Goal: Find specific page/section: Find specific page/section

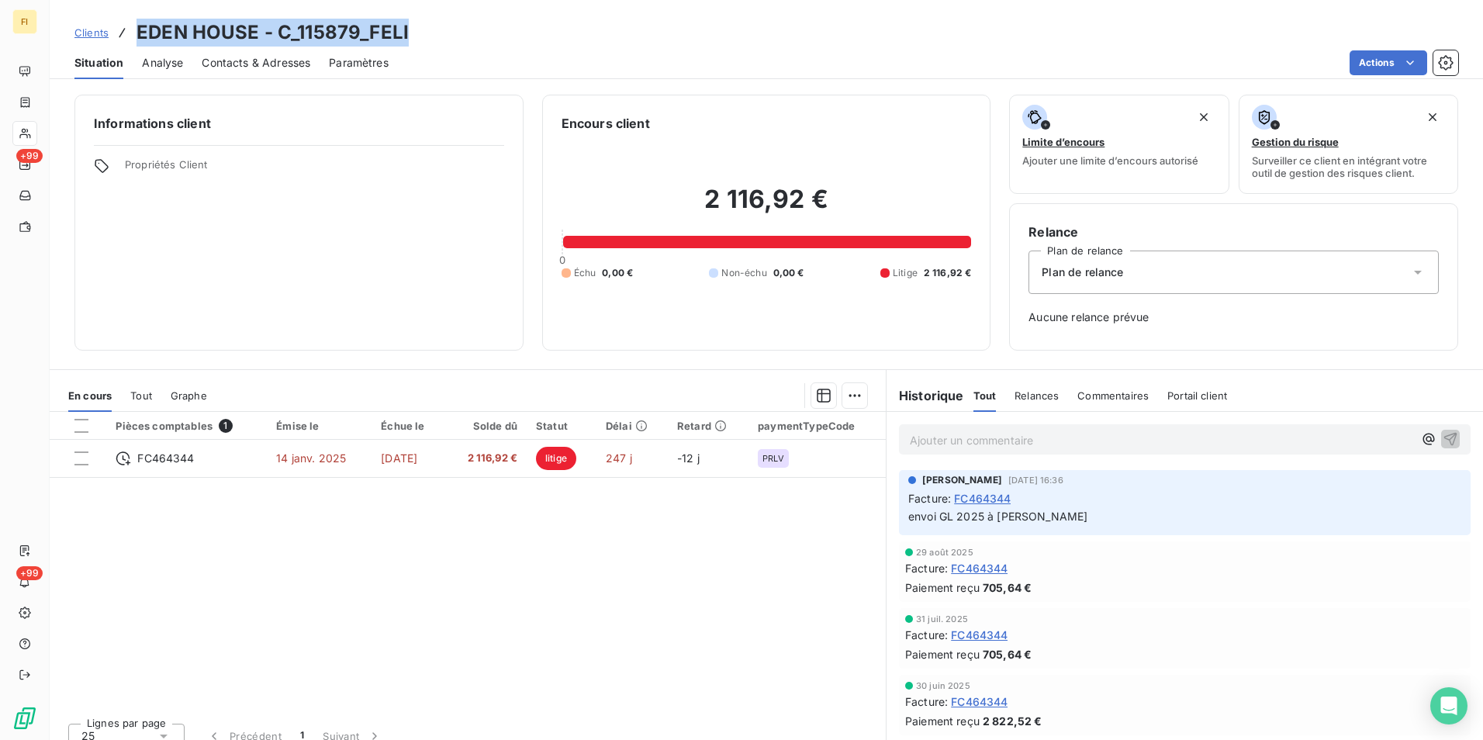
drag, startPoint x: 431, startPoint y: 36, endPoint x: 121, endPoint y: 40, distance: 310.2
click at [121, 40] on div "Clients EDEN HOUSE - C_115879_FELI" at bounding box center [766, 33] width 1433 height 28
drag, startPoint x: 121, startPoint y: 40, endPoint x: 323, endPoint y: 34, distance: 202.5
copy h3 "EDEN HOUSE - C_115879_FELI"
click at [95, 29] on span "Clients" at bounding box center [91, 32] width 34 height 12
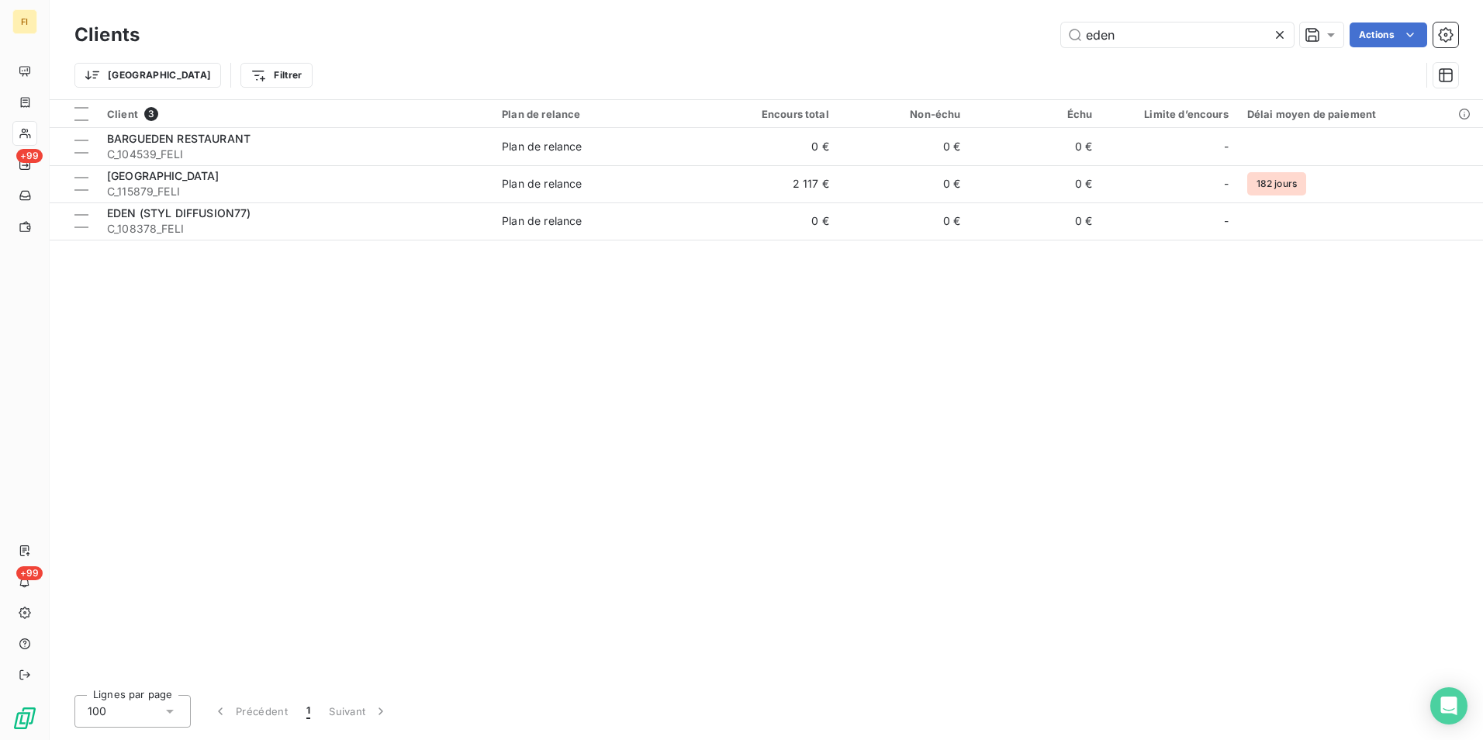
drag, startPoint x: 1176, startPoint y: 37, endPoint x: 761, endPoint y: 37, distance: 414.9
click at [858, 32] on div "eden Actions" at bounding box center [808, 34] width 1300 height 25
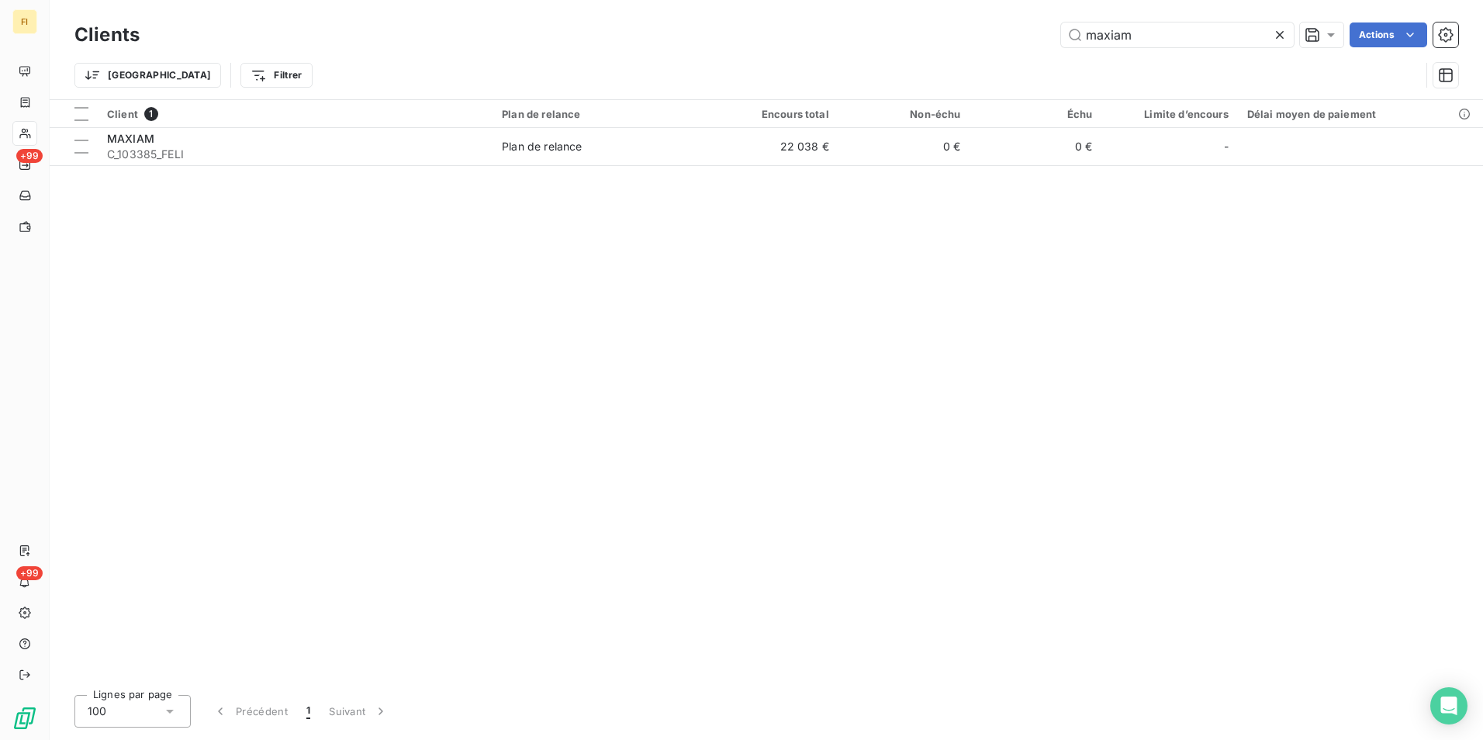
type input "maxiam"
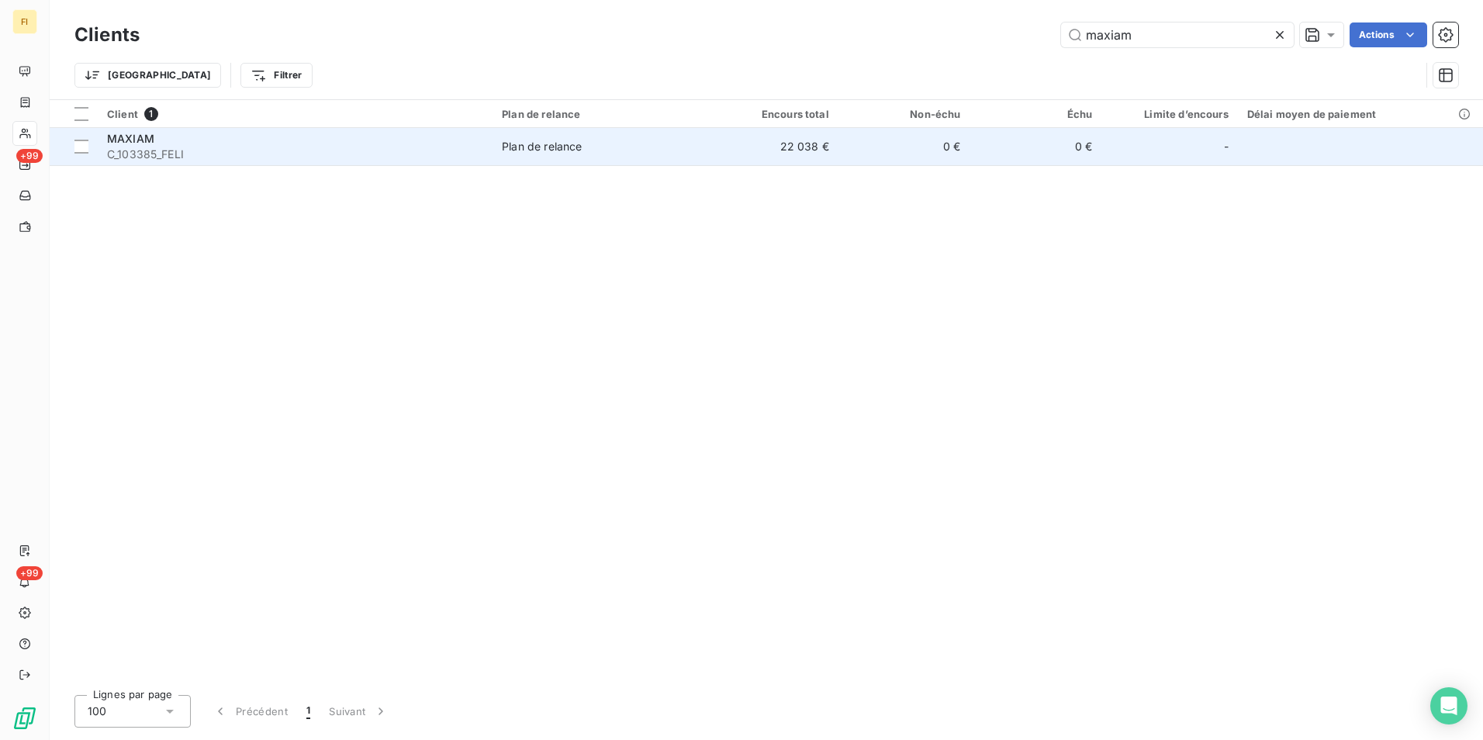
click at [686, 139] on span "Plan de relance" at bounding box center [599, 147] width 195 height 16
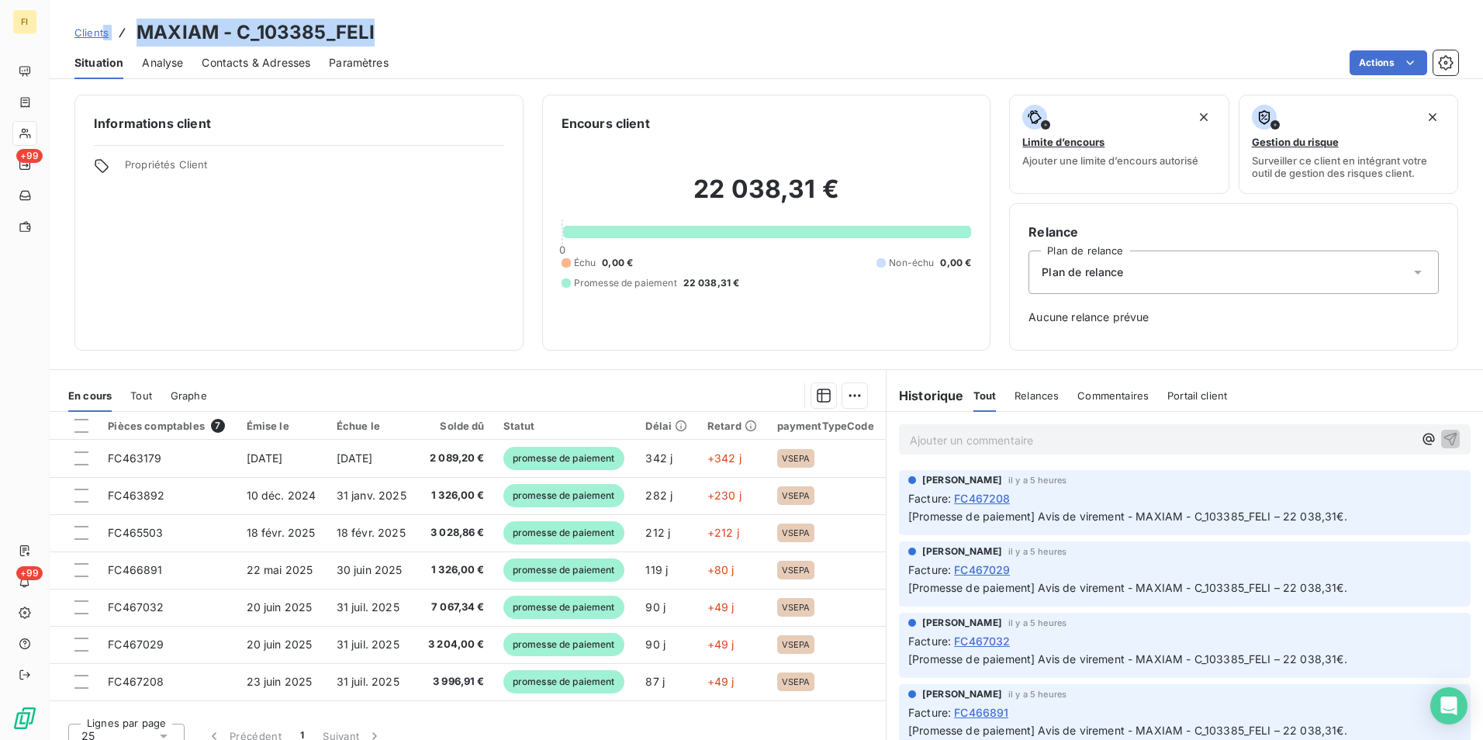
drag, startPoint x: 396, startPoint y: 34, endPoint x: 98, endPoint y: 35, distance: 297.0
click at [98, 35] on div "Clients MAXIAM - C_103385_FELI" at bounding box center [766, 33] width 1433 height 28
drag, startPoint x: 98, startPoint y: 35, endPoint x: 421, endPoint y: 16, distance: 323.1
click at [421, 16] on div "Clients MAXIAM - C_103385_FELI Situation Analyse Contacts & Adresses Paramètres…" at bounding box center [766, 39] width 1433 height 79
drag, startPoint x: 413, startPoint y: 25, endPoint x: 137, endPoint y: 34, distance: 276.2
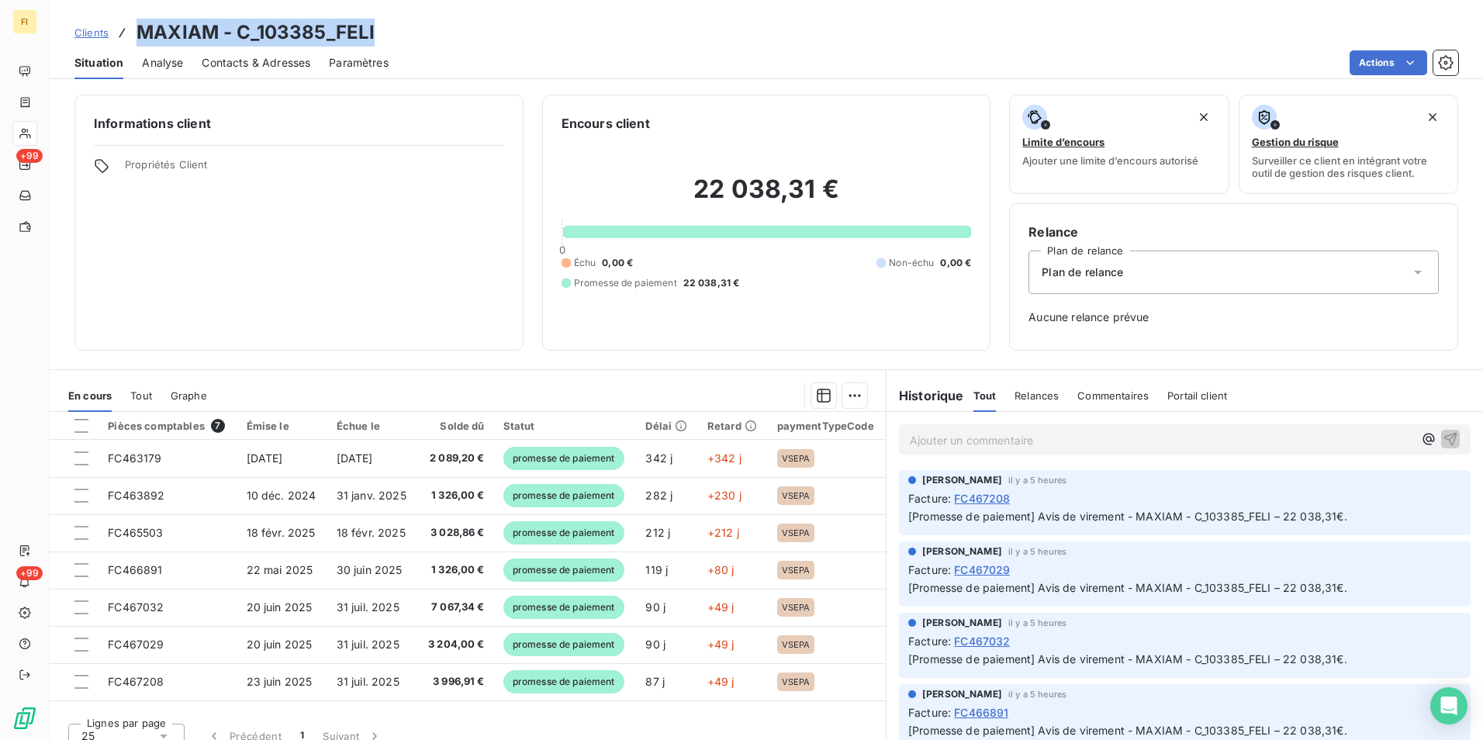
click at [137, 34] on div "Clients MAXIAM - C_103385_FELI" at bounding box center [766, 33] width 1433 height 28
copy h3 "MAXIAM - C_103385_FELI"
click at [88, 31] on span "Clients" at bounding box center [91, 32] width 34 height 12
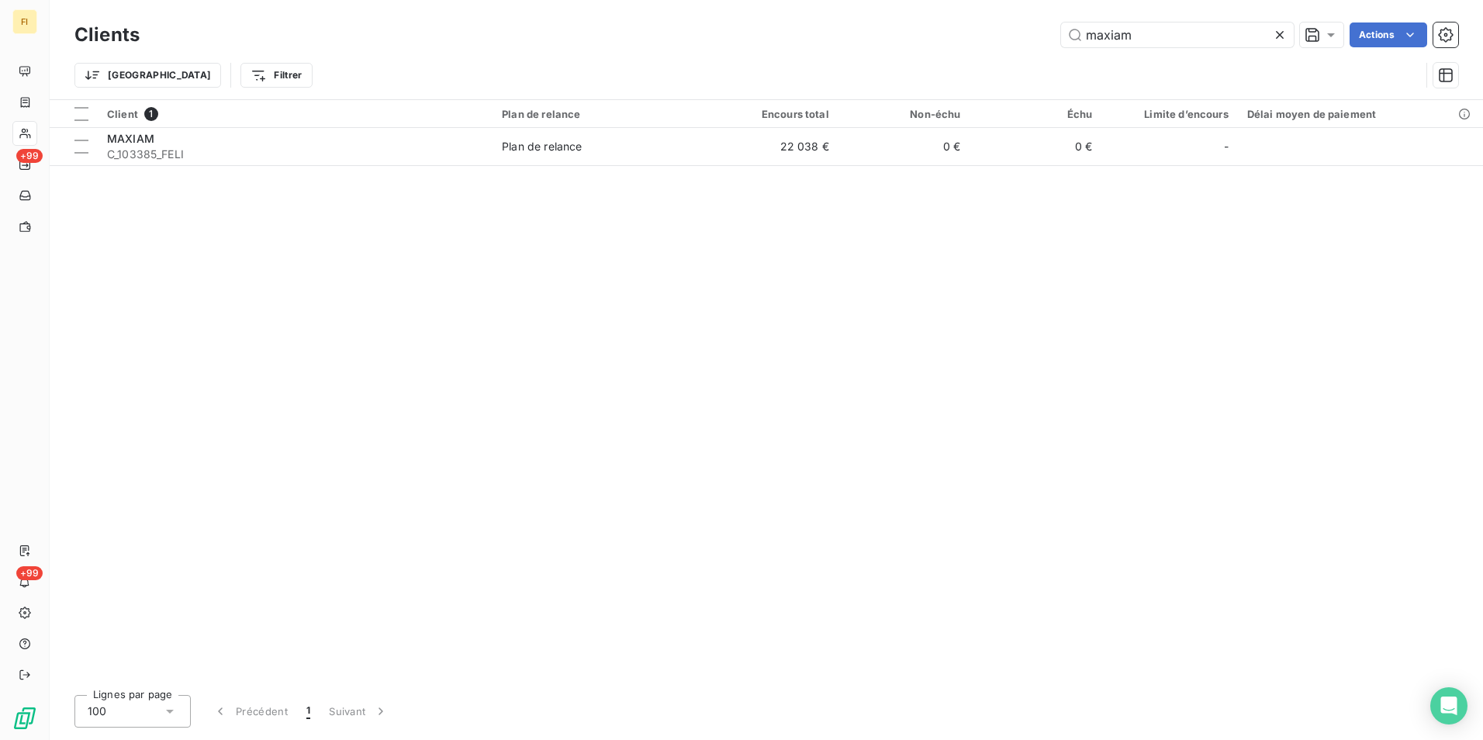
drag, startPoint x: 1232, startPoint y: 40, endPoint x: 901, endPoint y: 48, distance: 331.2
click at [906, 47] on div "Clients maxiam Actions" at bounding box center [765, 35] width 1383 height 33
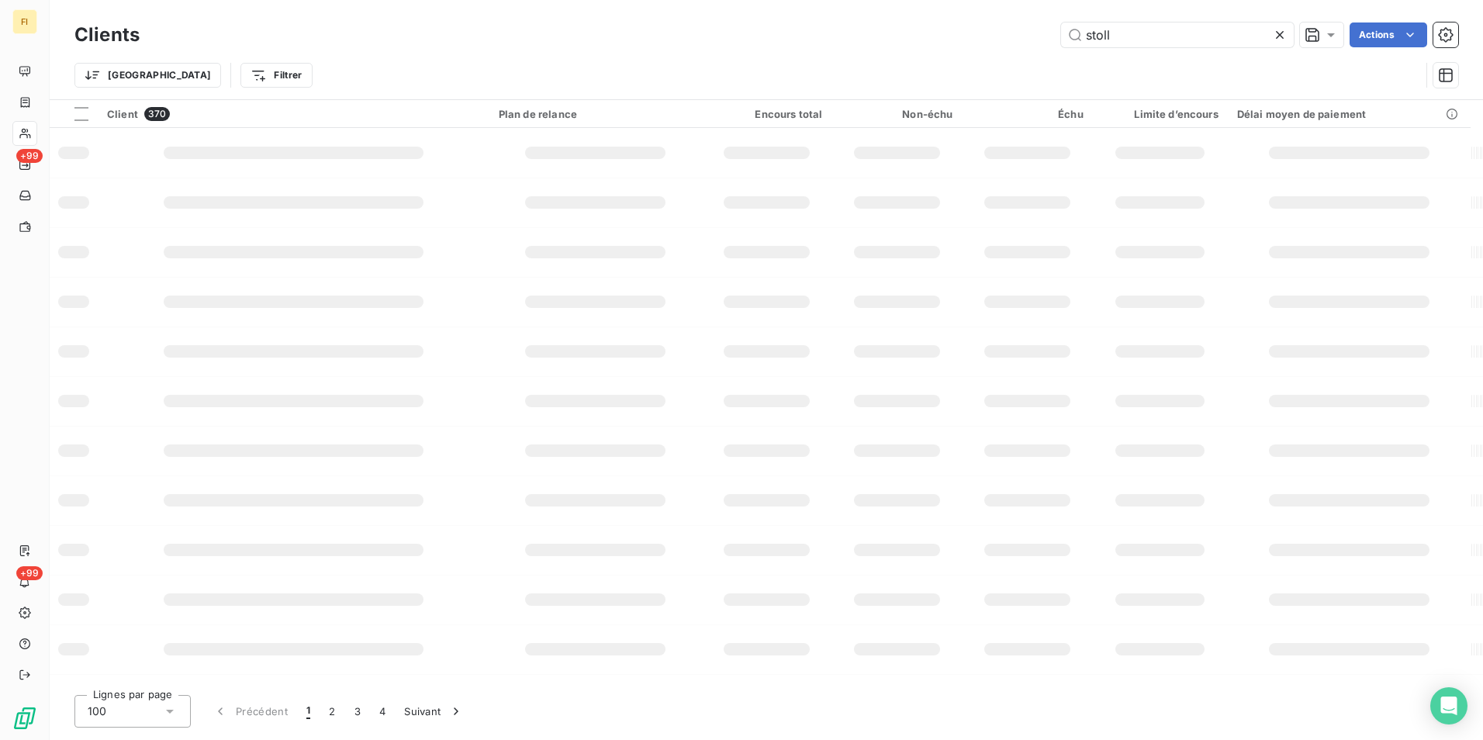
type input "stoll"
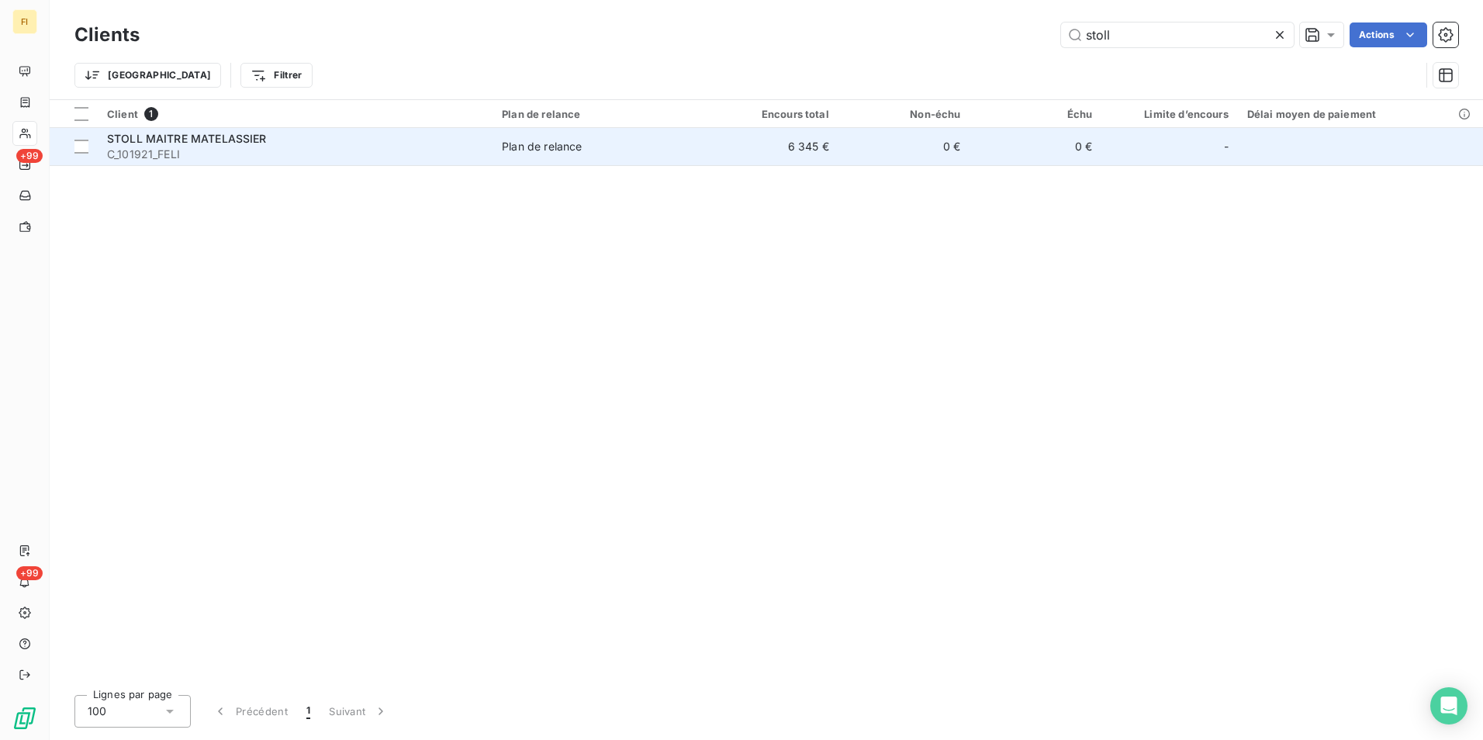
click at [793, 143] on td "6 345 €" at bounding box center [772, 146] width 132 height 37
